Goal: Task Accomplishment & Management: Complete application form

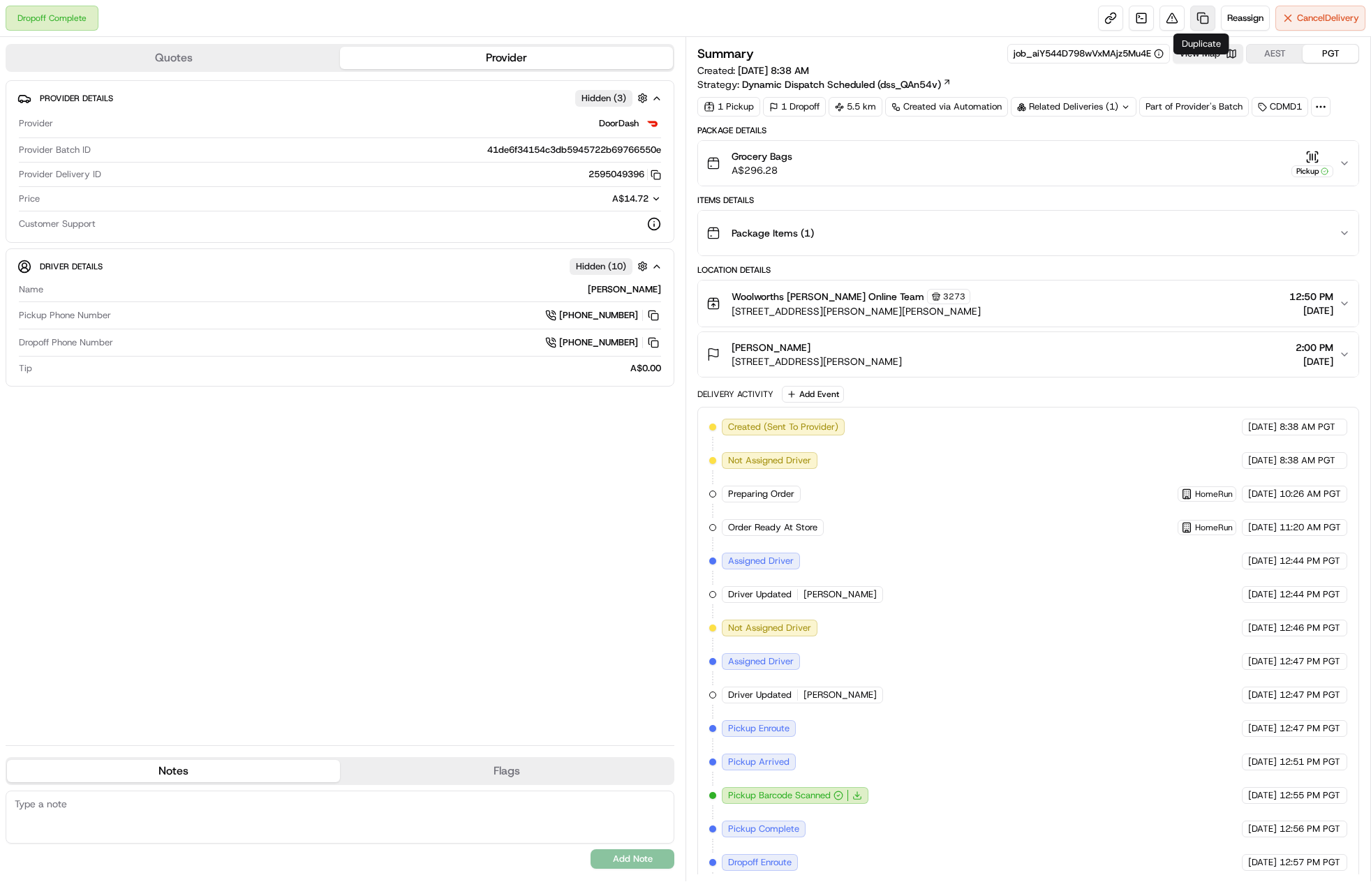
click at [1200, 27] on link at bounding box center [1202, 18] width 25 height 25
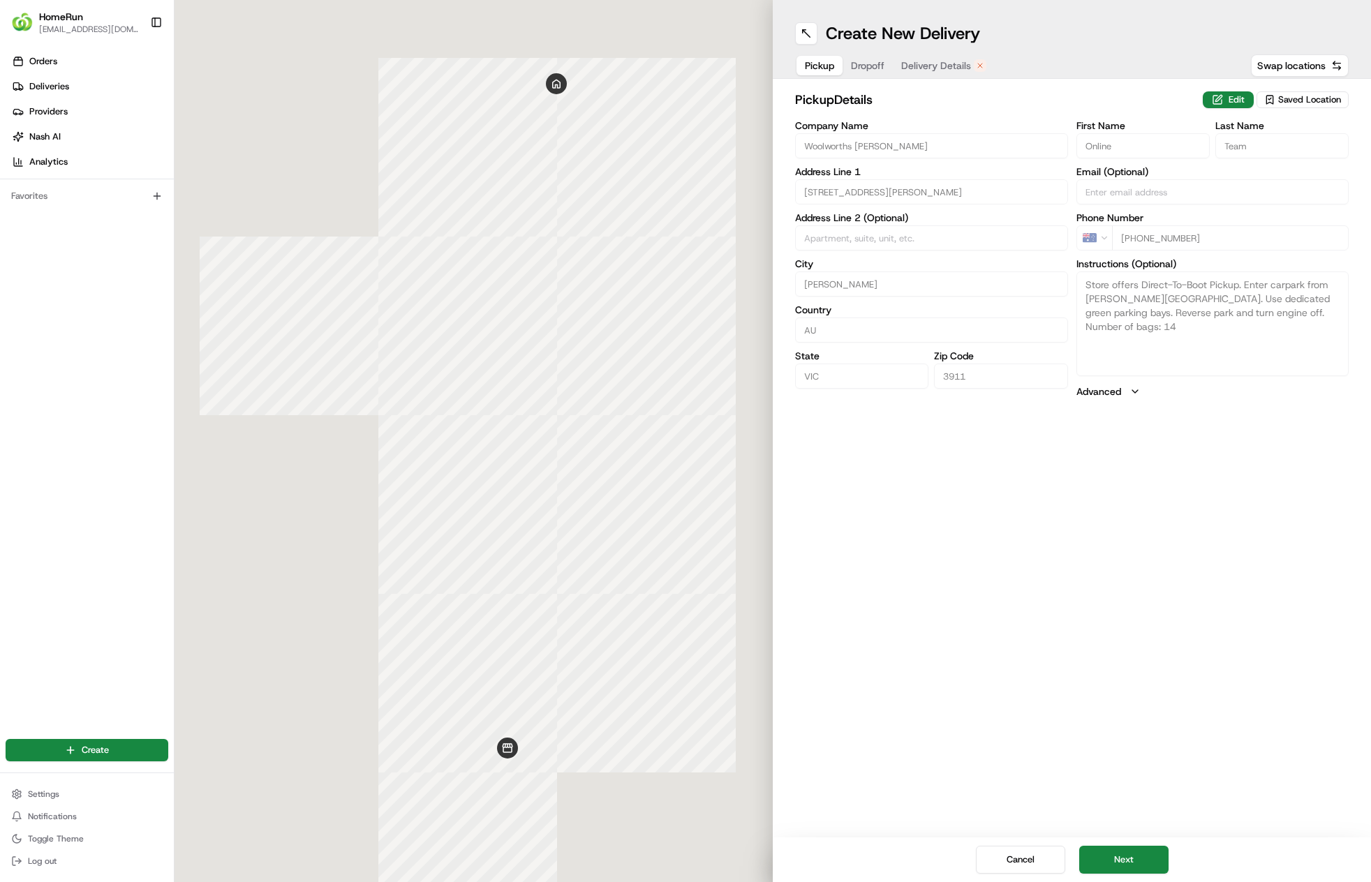
click at [1117, 838] on div "Cancel Next" at bounding box center [1072, 860] width 598 height 45
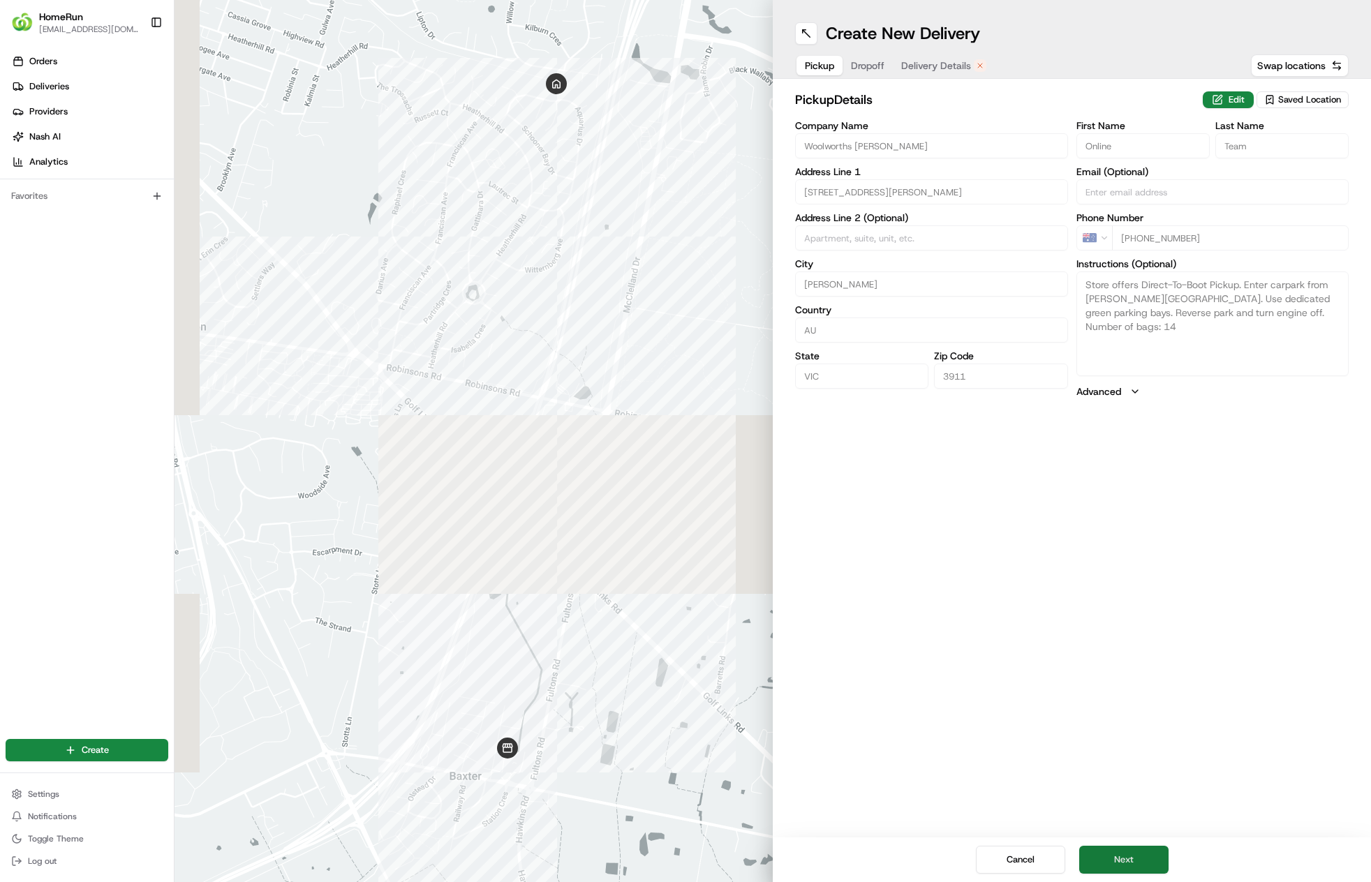
click at [1113, 854] on button "Next" at bounding box center [1123, 860] width 89 height 28
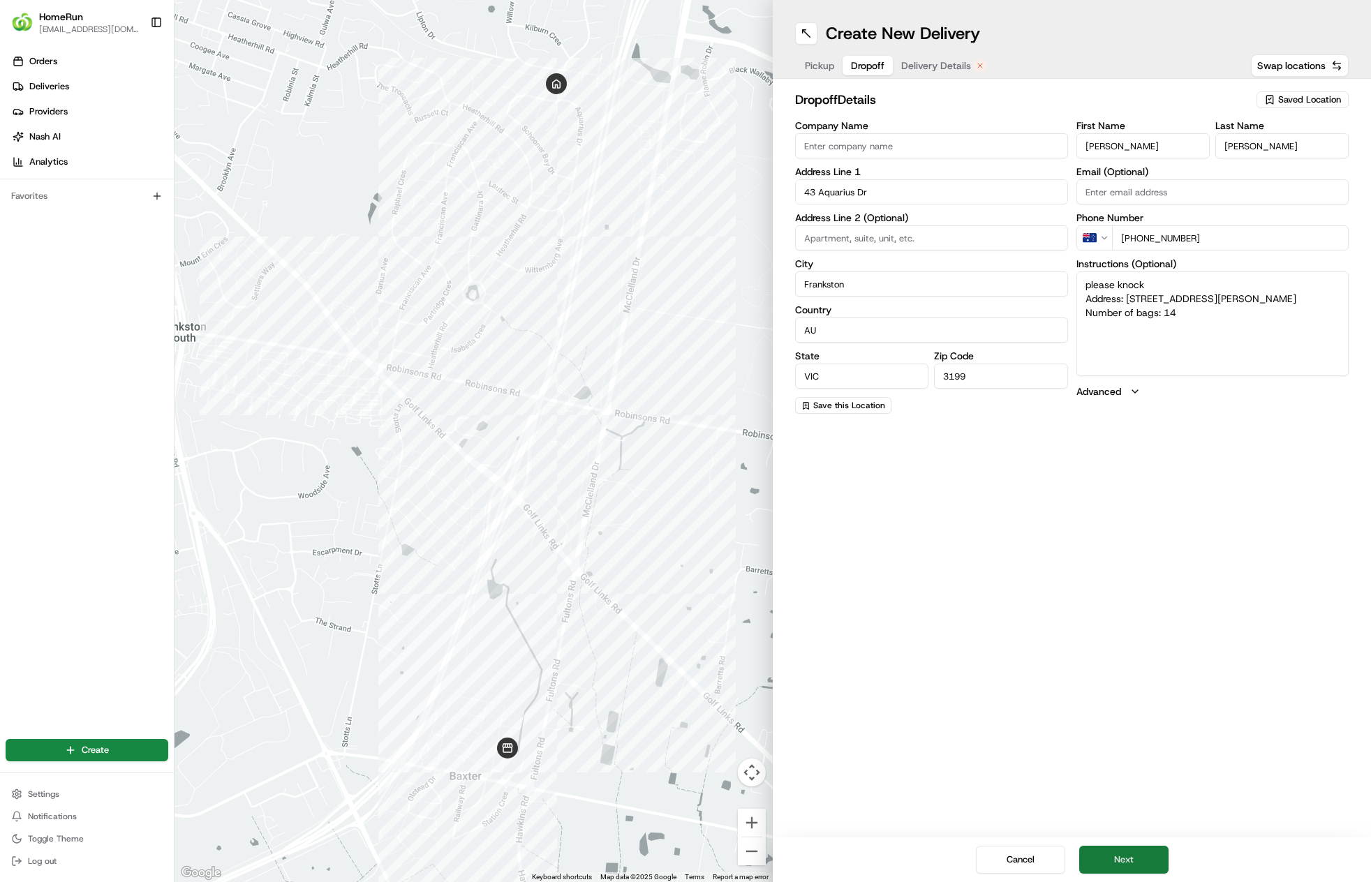
click at [1113, 854] on button "Next" at bounding box center [1123, 860] width 89 height 28
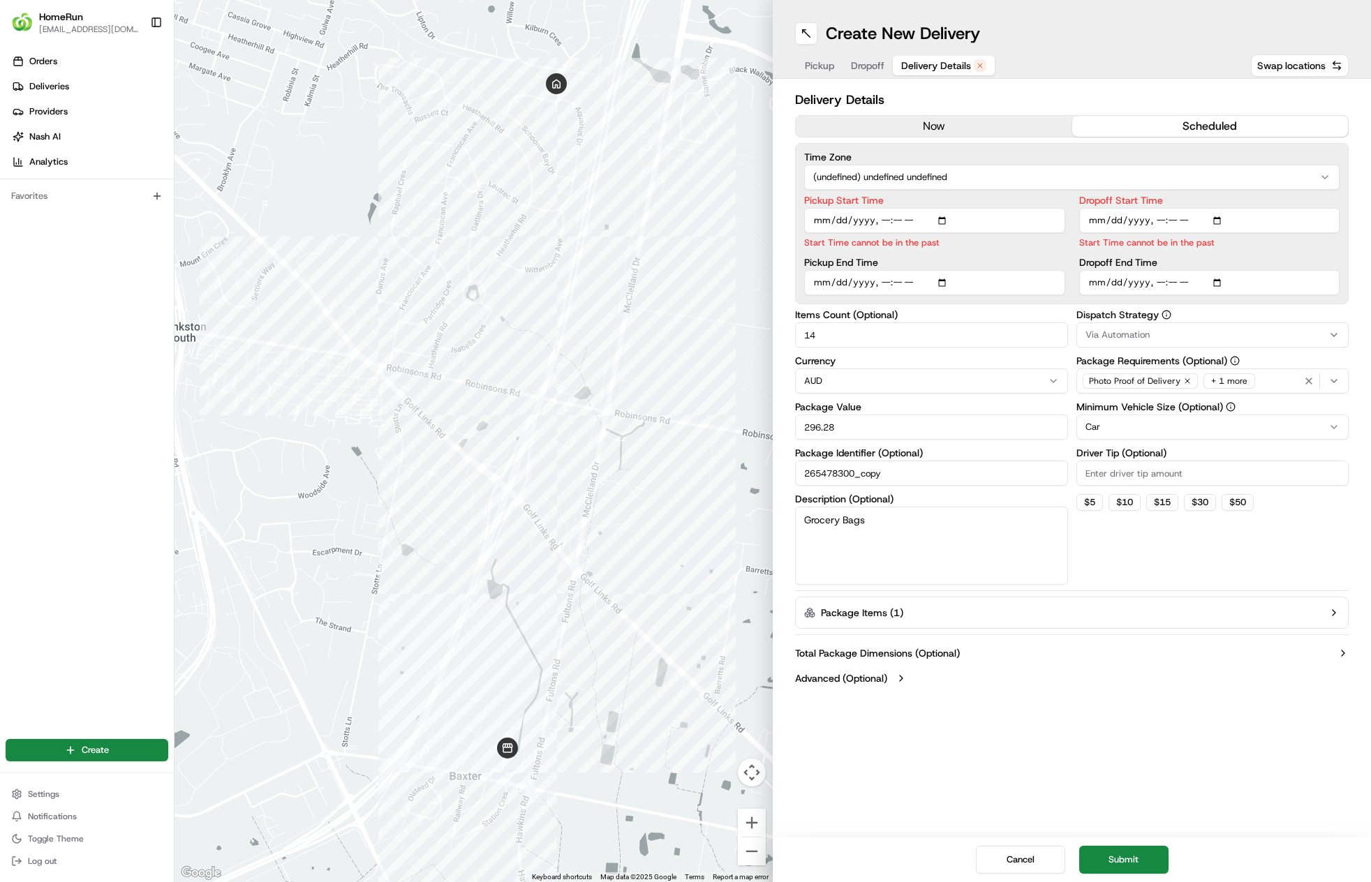
click at [983, 134] on button "now" at bounding box center [934, 126] width 276 height 21
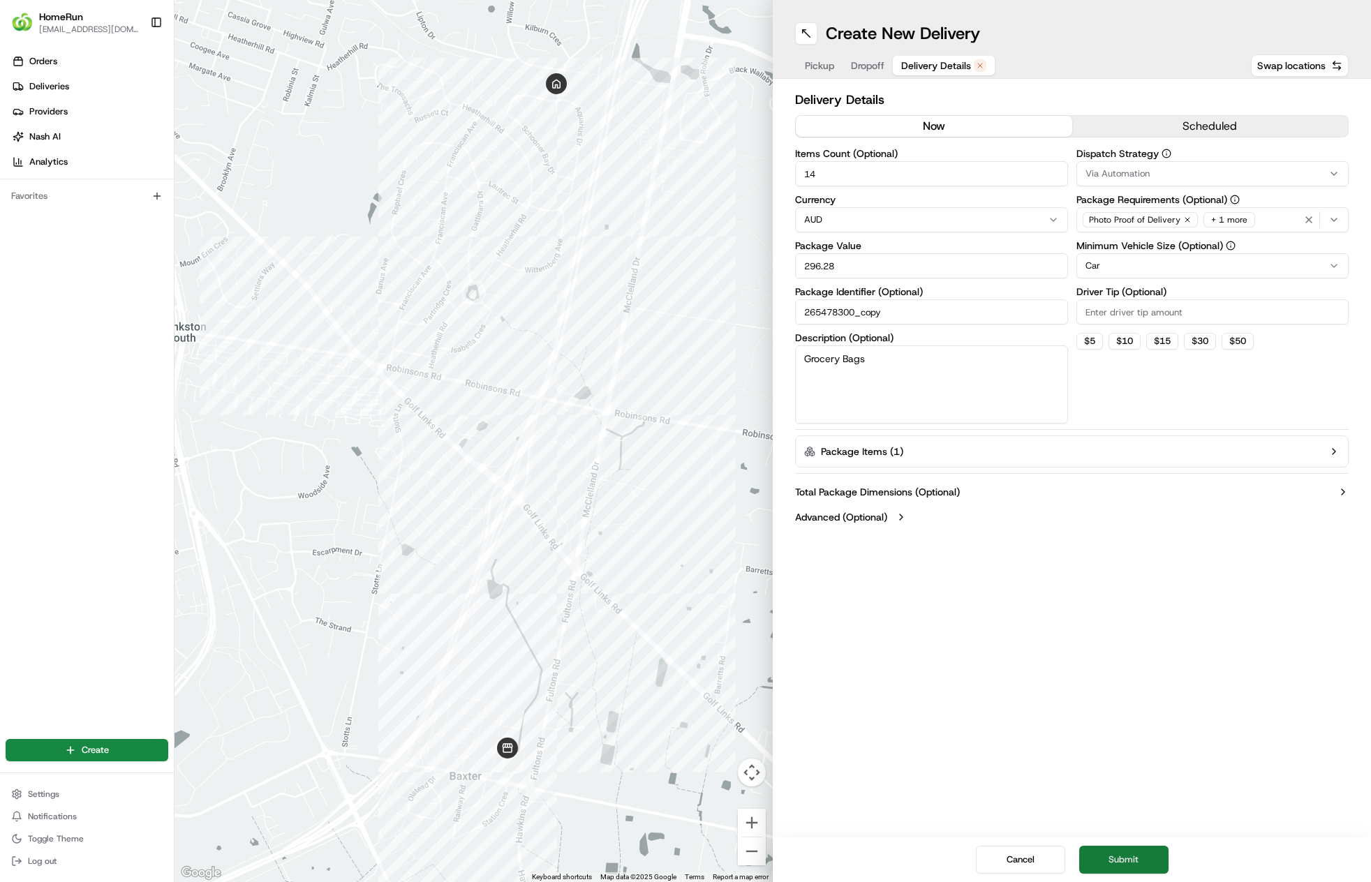
click at [1127, 854] on button "Submit" at bounding box center [1123, 860] width 89 height 28
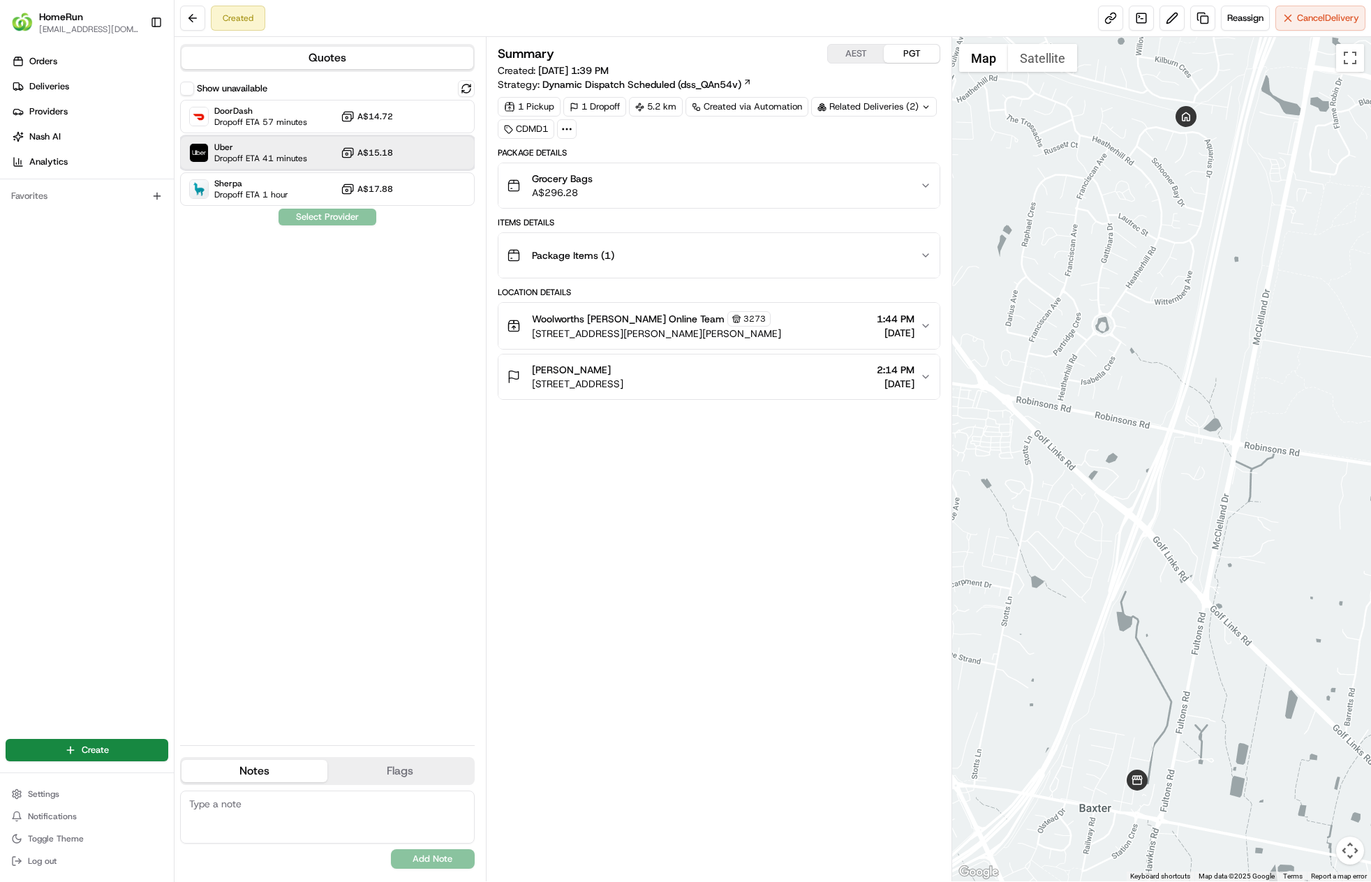
click at [311, 147] on div "Uber Dropoff ETA 41 minutes A$15.18" at bounding box center [327, 153] width 295 height 34
click at [318, 219] on button "Assign Provider" at bounding box center [327, 217] width 99 height 17
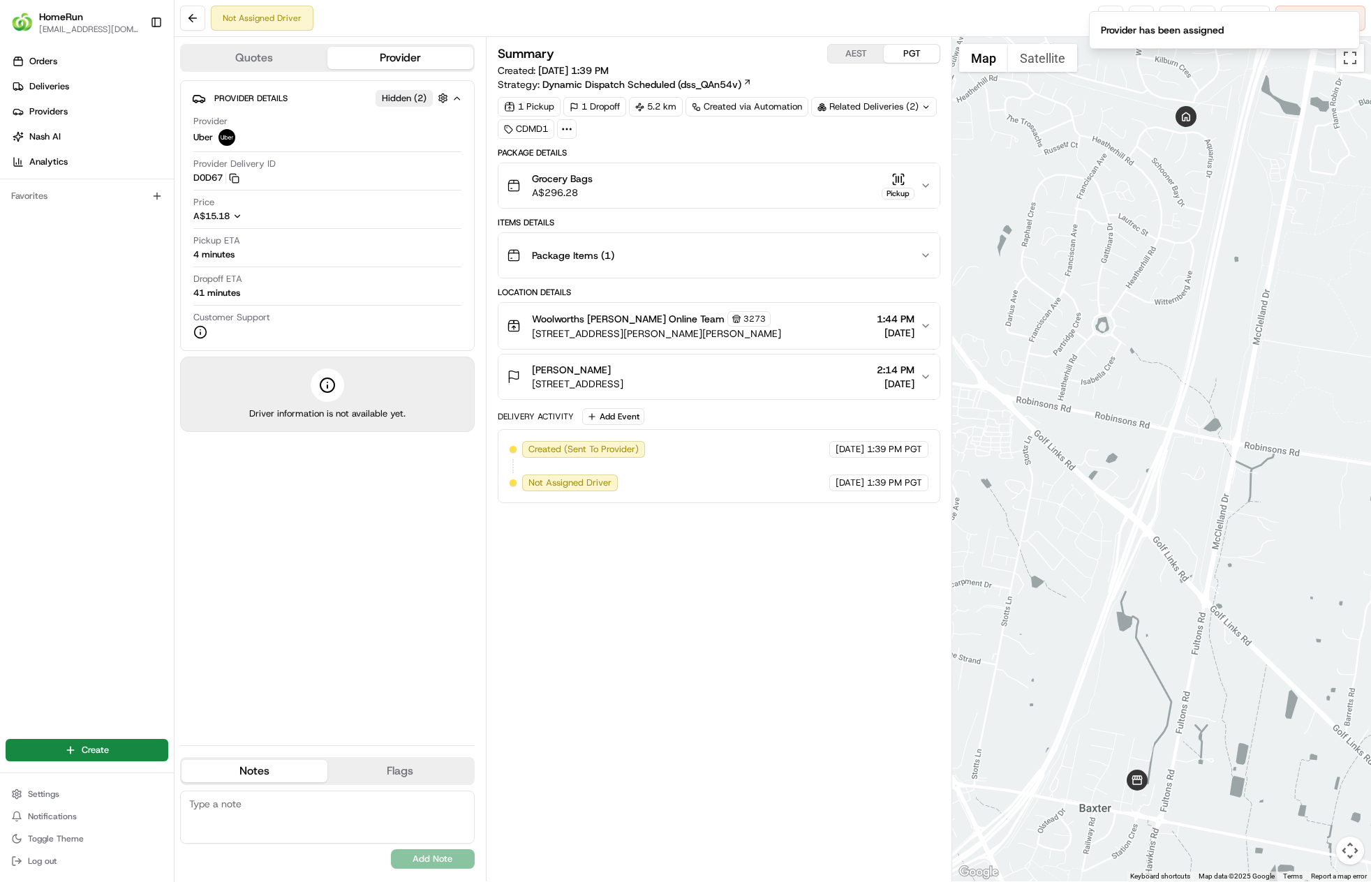
click at [827, 554] on div "Summary AEST PGT Created: [DATE] 1:39 PM Strategy: Dynamic Dispatch Scheduled (…" at bounding box center [719, 459] width 443 height 831
